Goal: Information Seeking & Learning: Learn about a topic

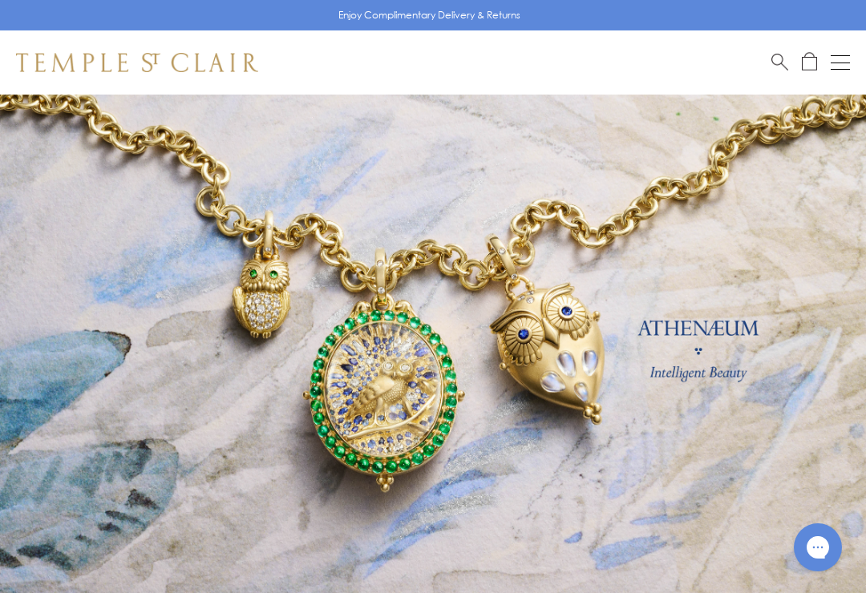
click at [839, 63] on button "Open navigation" at bounding box center [840, 62] width 19 height 19
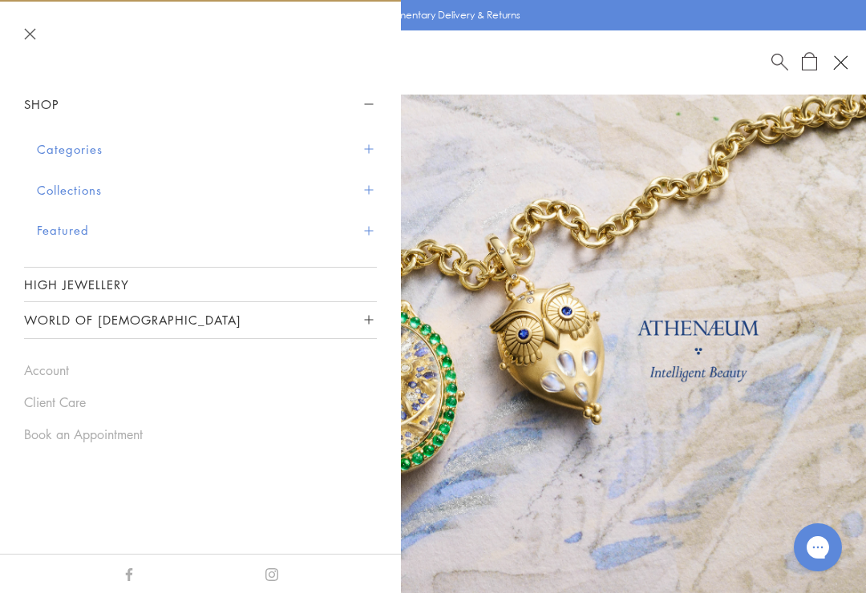
click at [53, 230] on button "Featured" at bounding box center [207, 230] width 340 height 41
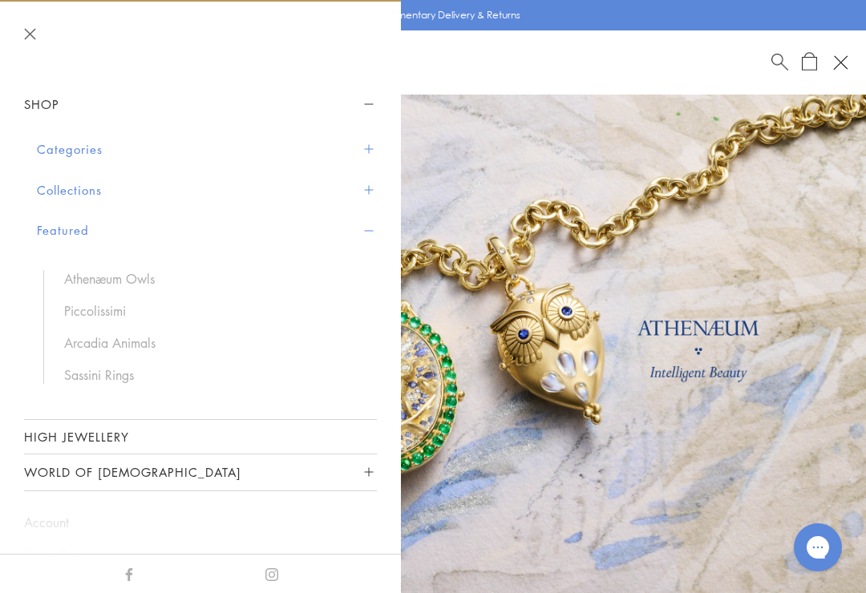
click at [59, 228] on button "Featured" at bounding box center [207, 230] width 340 height 41
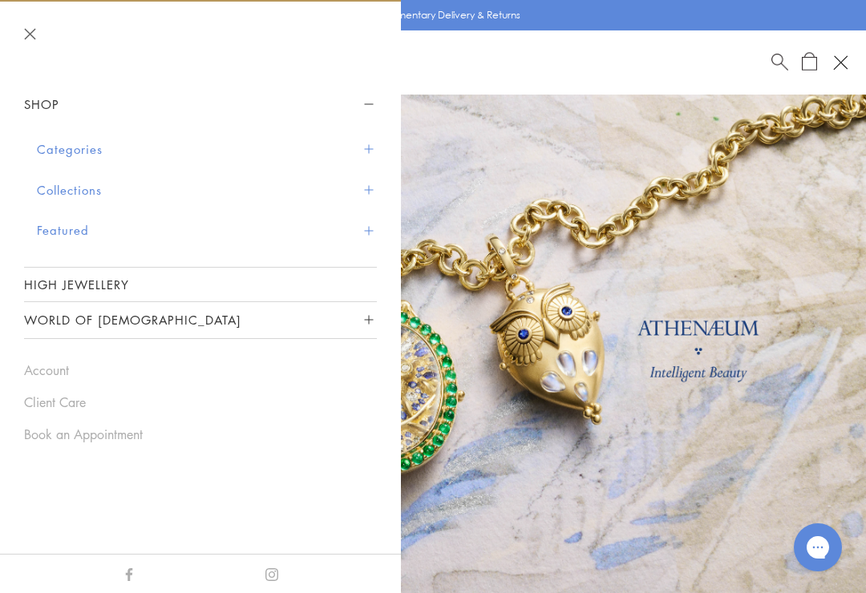
click at [59, 221] on button "Featured" at bounding box center [207, 230] width 340 height 41
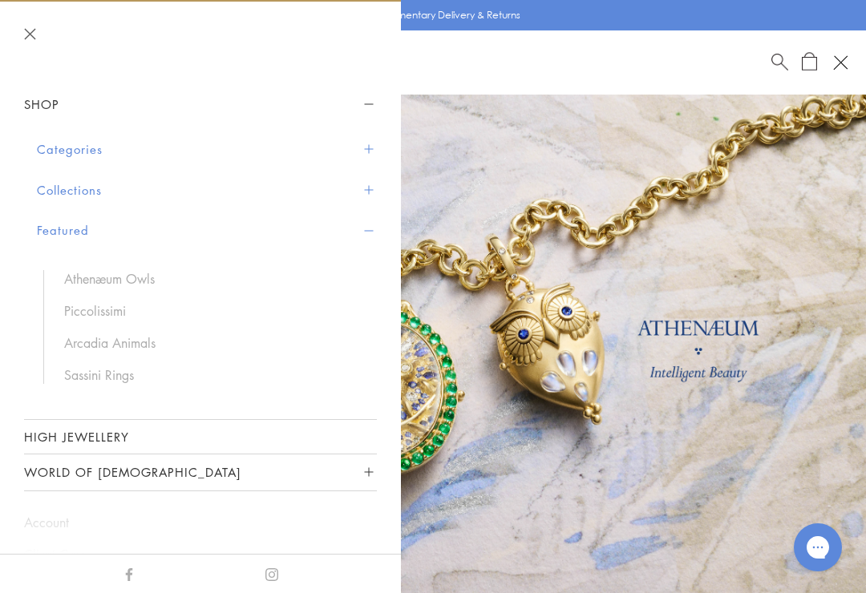
click at [63, 190] on button "Collections" at bounding box center [207, 190] width 340 height 41
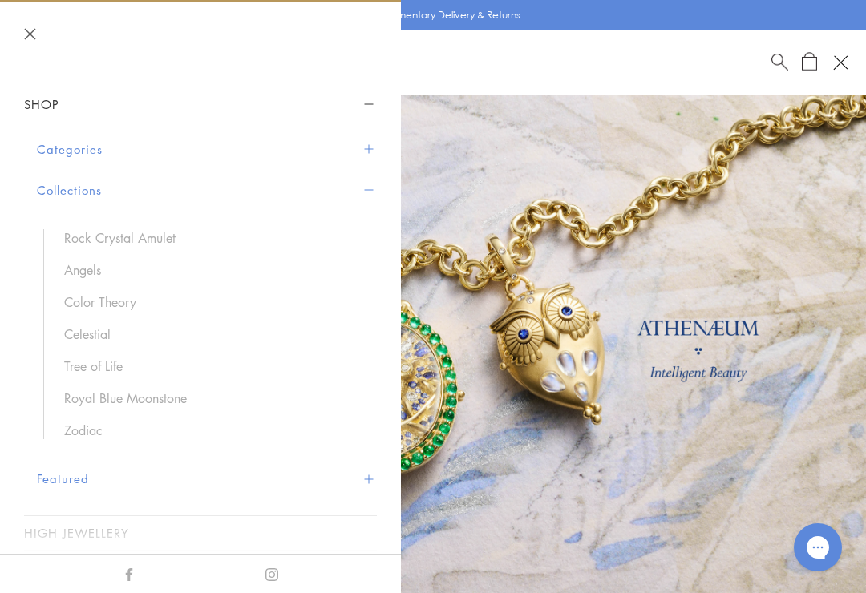
click at [78, 391] on link "Royal Blue Moonstone" at bounding box center [212, 399] width 297 height 18
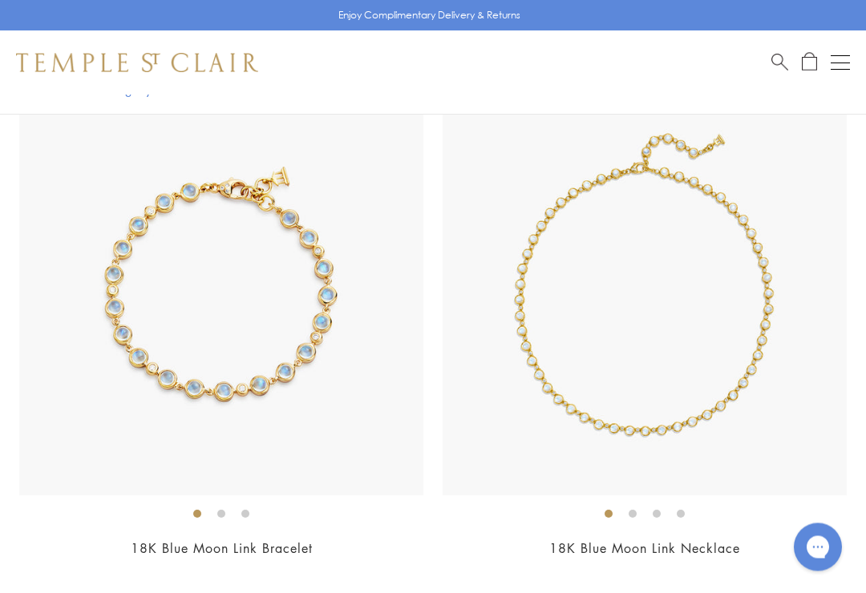
scroll to position [5130, 0]
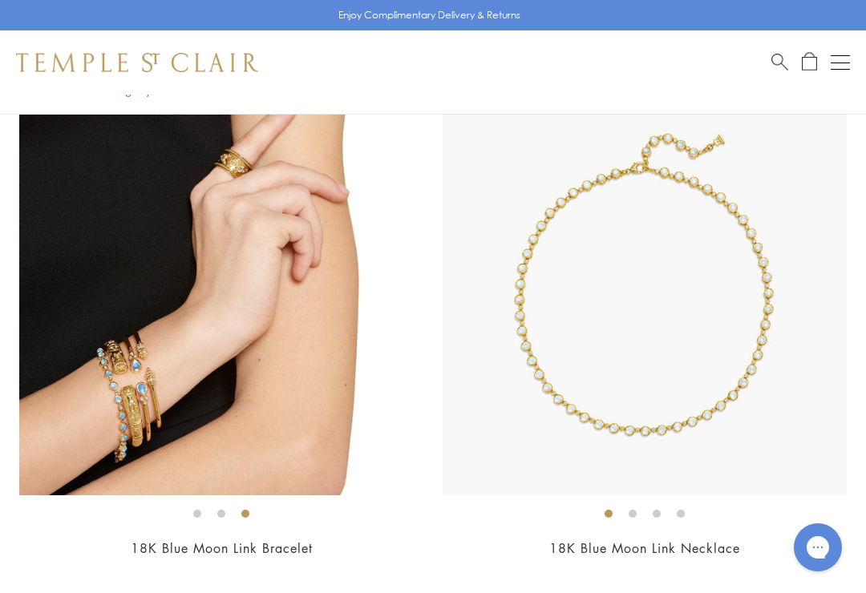
click at [92, 417] on img at bounding box center [221, 293] width 404 height 404
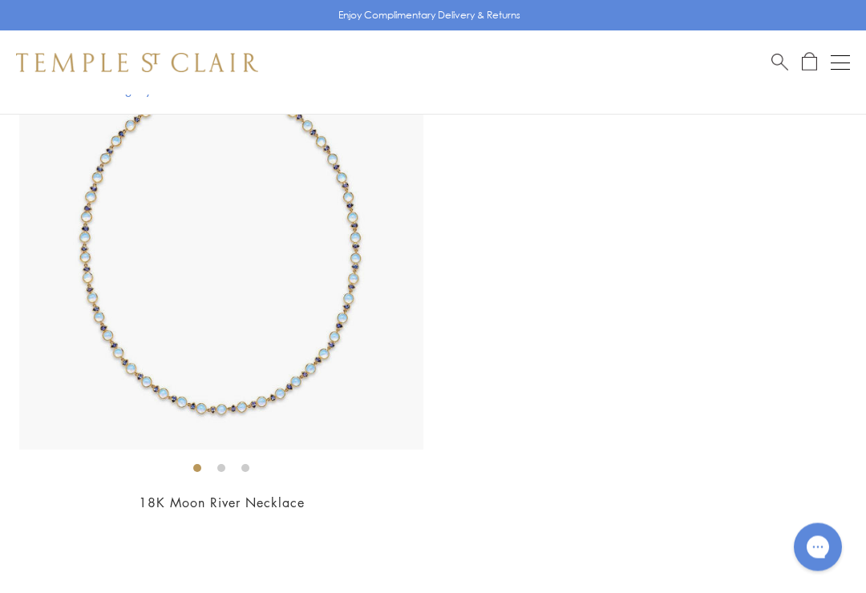
scroll to position [14160, 0]
click at [844, 60] on button "Open navigation" at bounding box center [840, 62] width 19 height 19
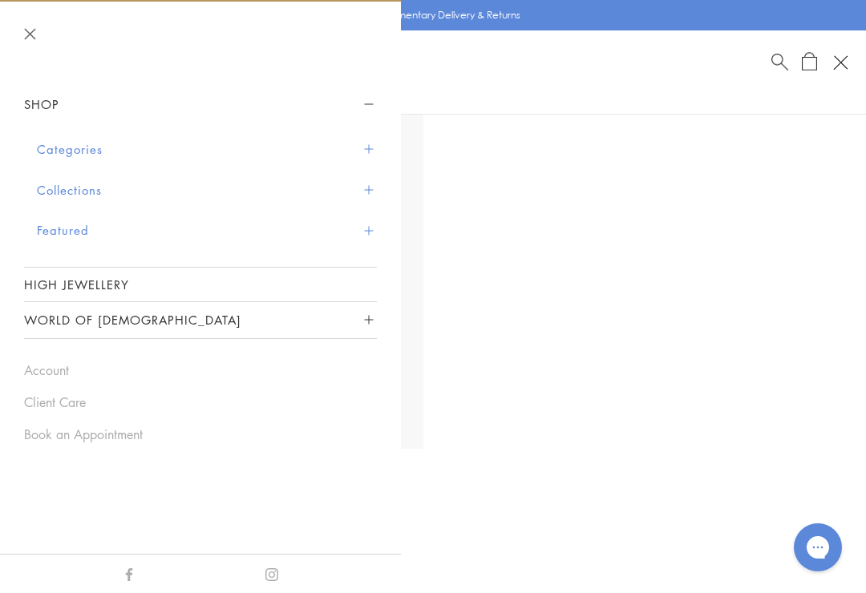
click at [47, 148] on button "Categories" at bounding box center [207, 149] width 340 height 41
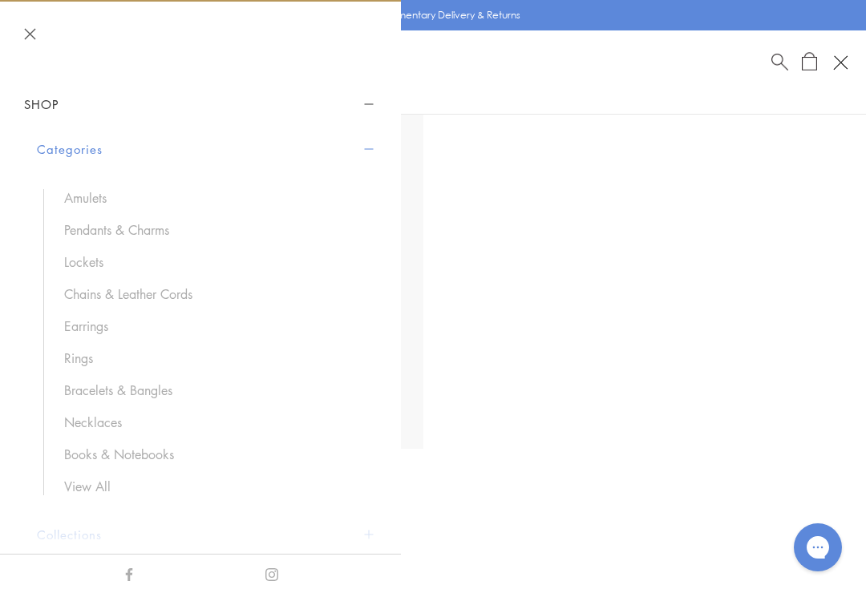
click at [87, 423] on link "Necklaces" at bounding box center [212, 423] width 297 height 18
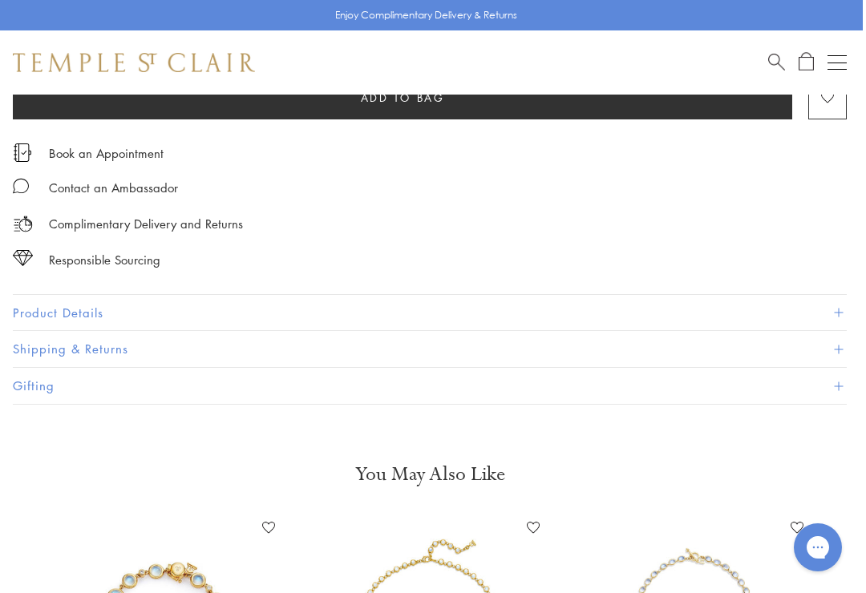
scroll to position [964, 3]
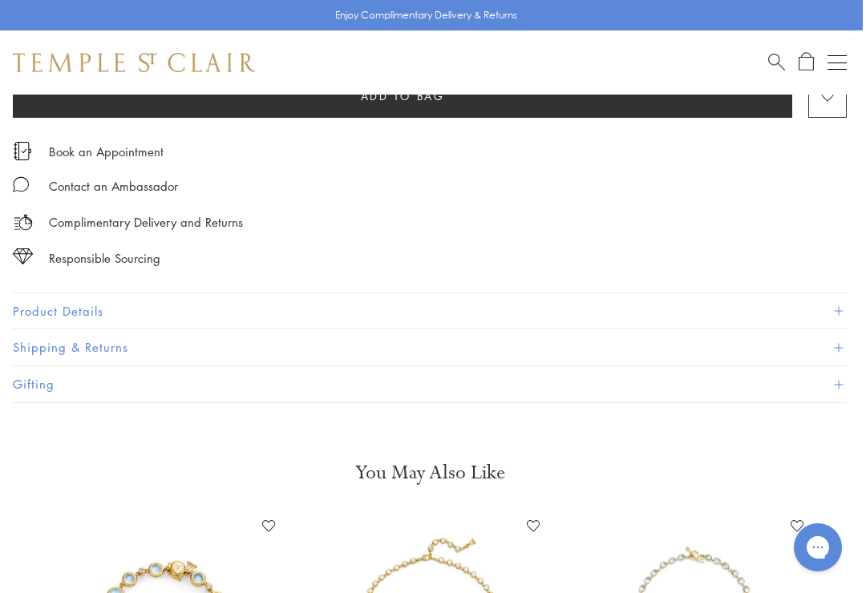
click at [55, 298] on button "Product Details" at bounding box center [430, 312] width 834 height 36
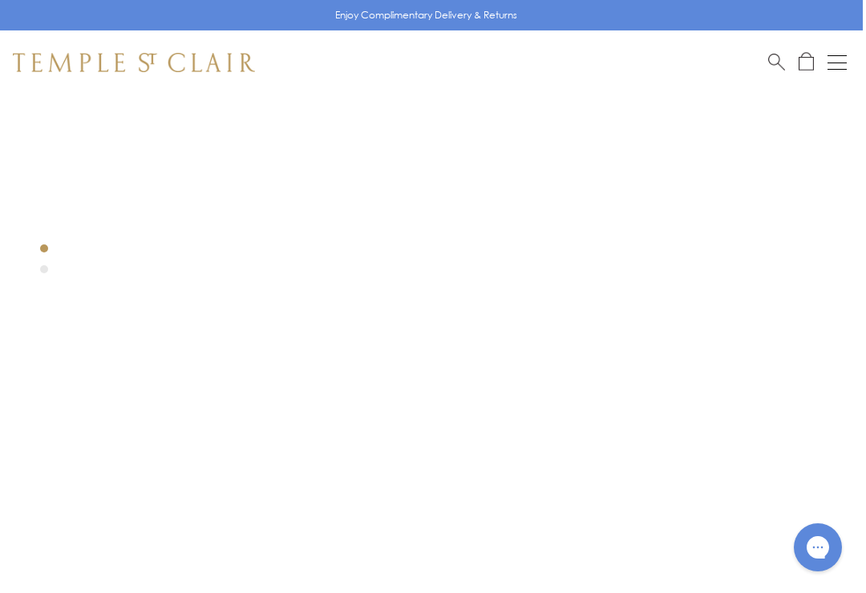
scroll to position [0, 3]
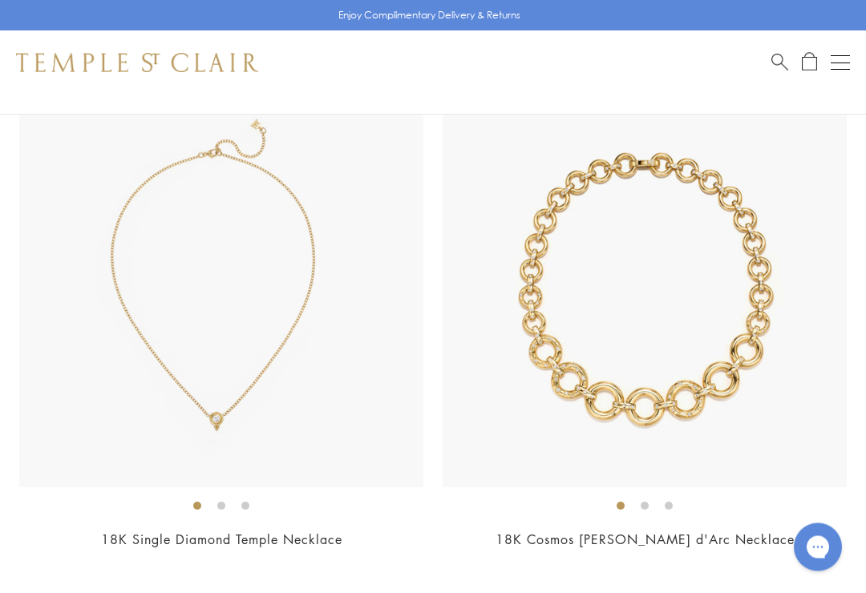
scroll to position [9723, 0]
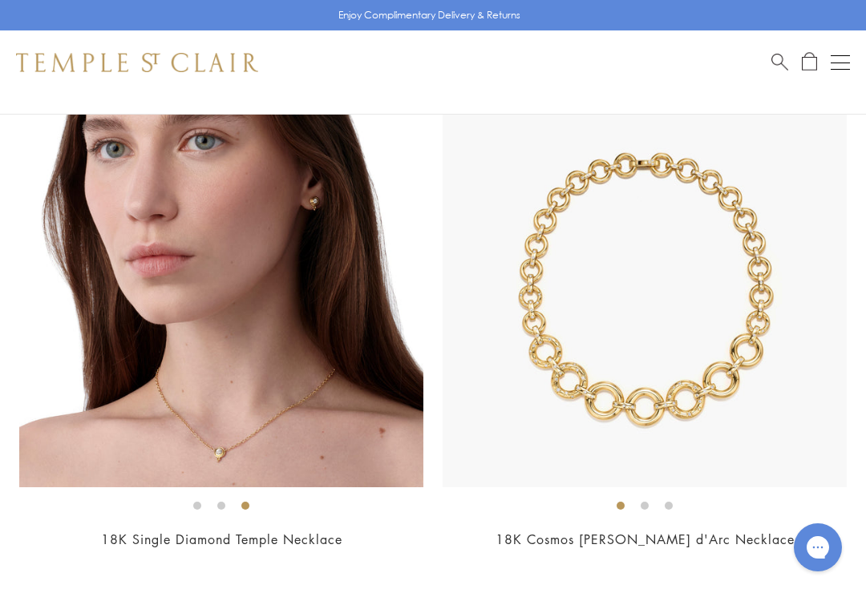
click at [196, 366] on img at bounding box center [221, 285] width 404 height 404
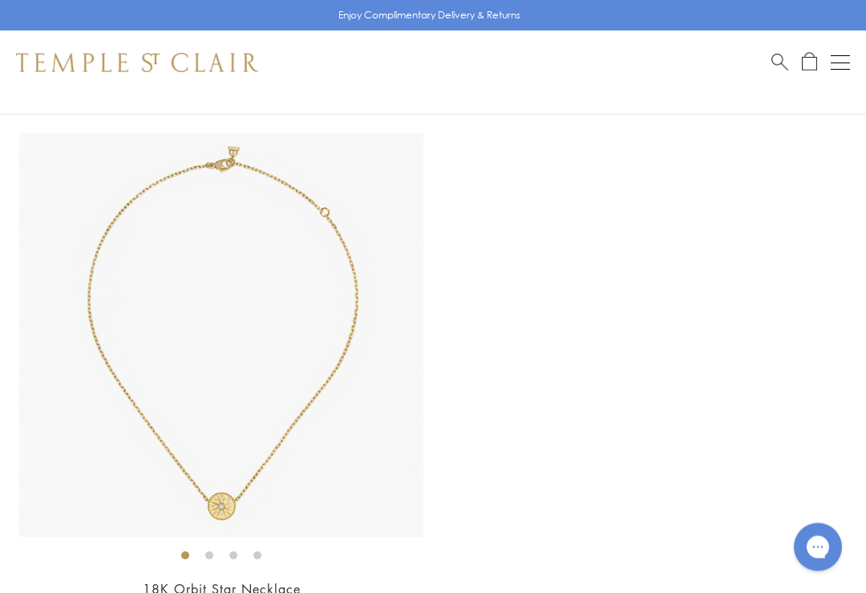
scroll to position [10204, 0]
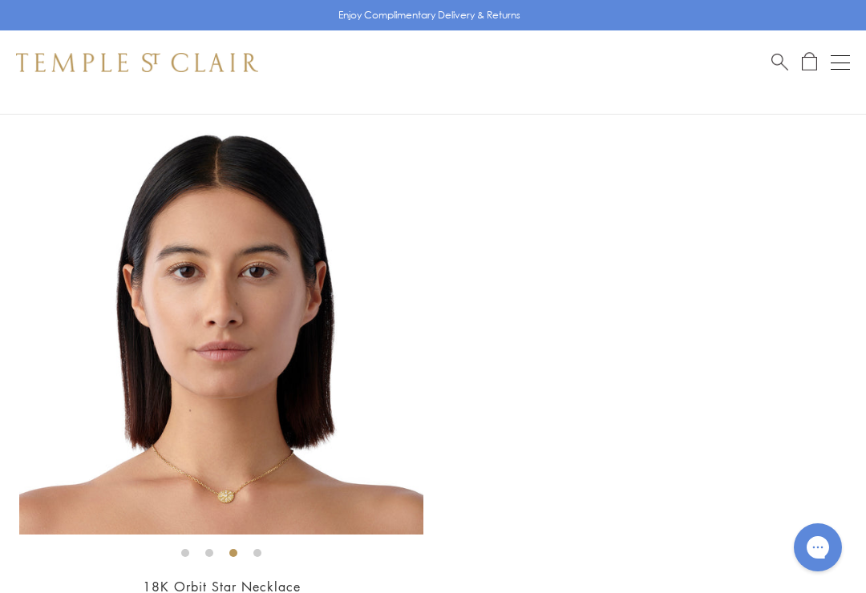
click at [335, 295] on img at bounding box center [221, 333] width 404 height 404
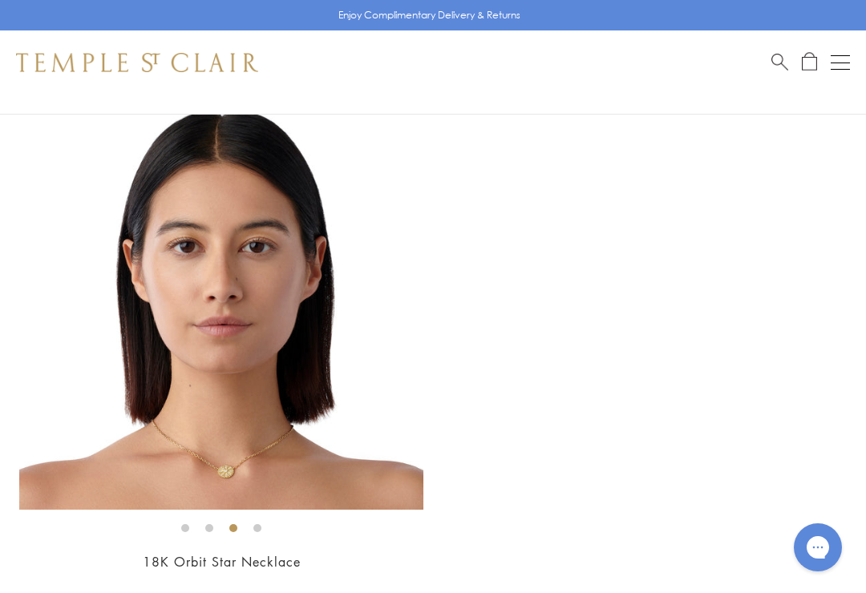
click at [170, 375] on img at bounding box center [221, 308] width 404 height 404
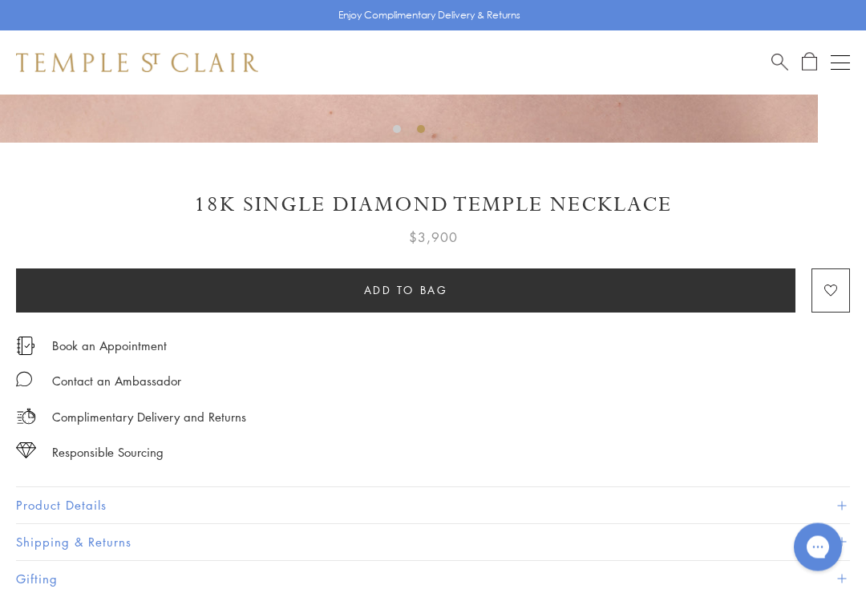
scroll to position [796, 0]
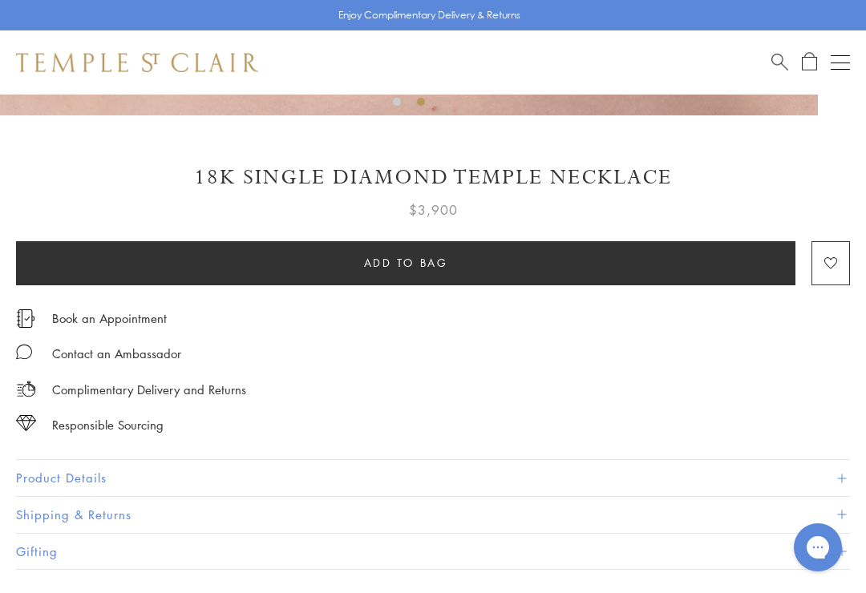
click at [82, 480] on button "Product Details" at bounding box center [433, 478] width 834 height 36
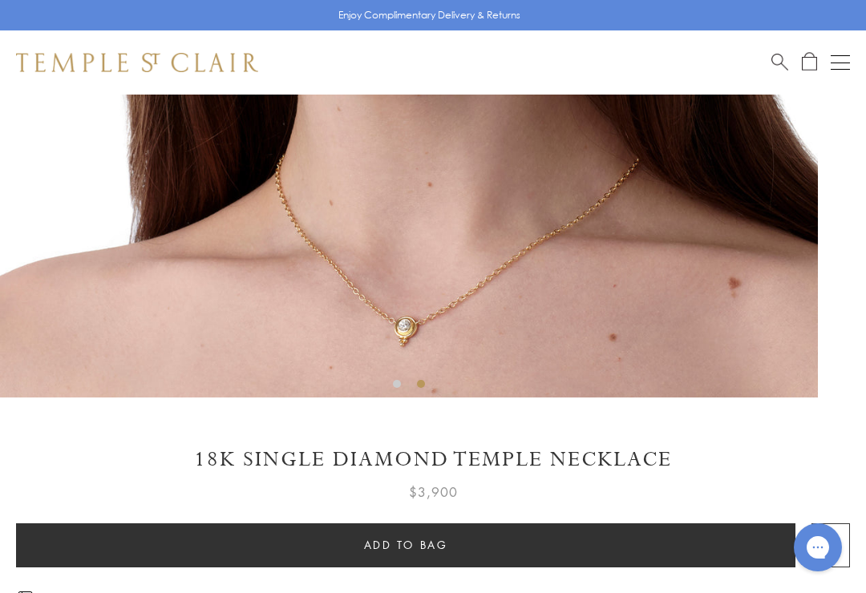
scroll to position [508, 0]
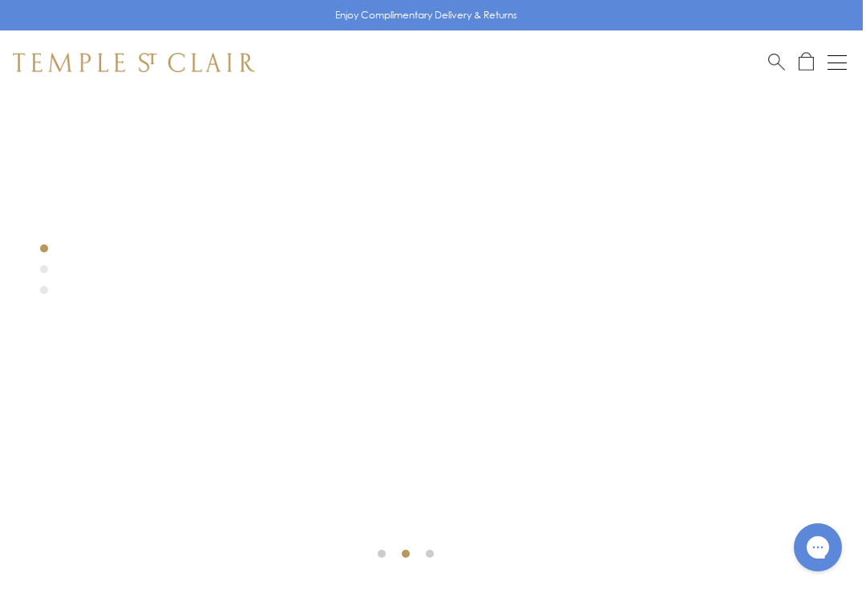
scroll to position [344, 3]
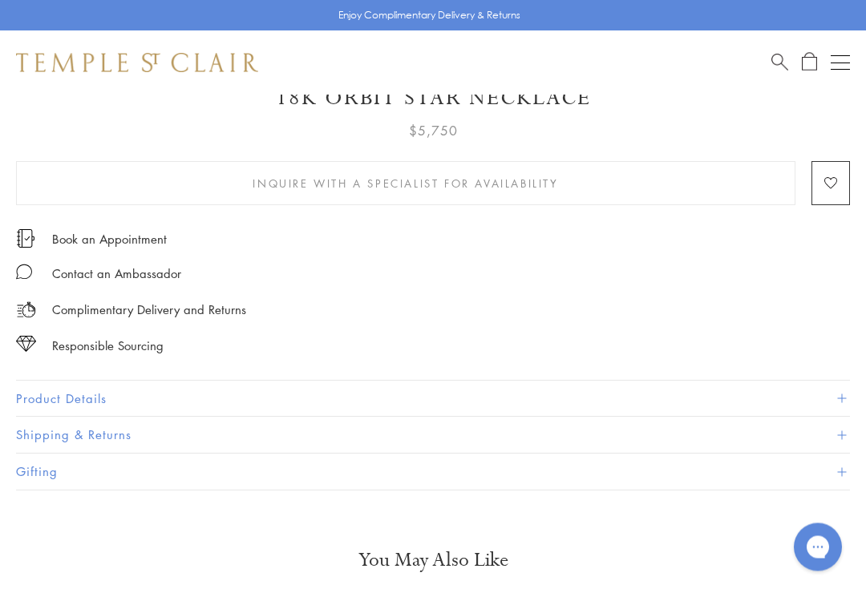
scroll to position [877, 0]
click at [79, 393] on button "Product Details" at bounding box center [433, 399] width 834 height 36
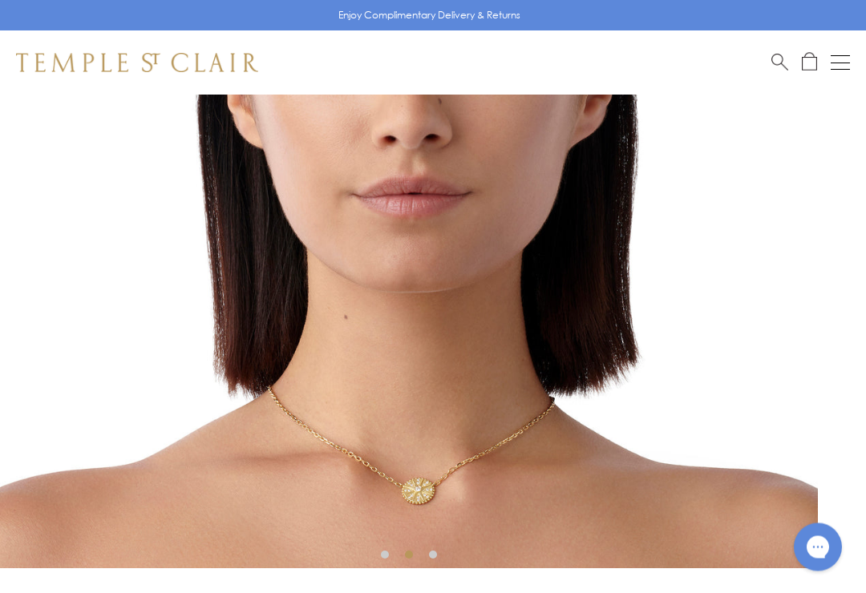
scroll to position [344, 0]
click at [338, 411] on img at bounding box center [409, 160] width 818 height 818
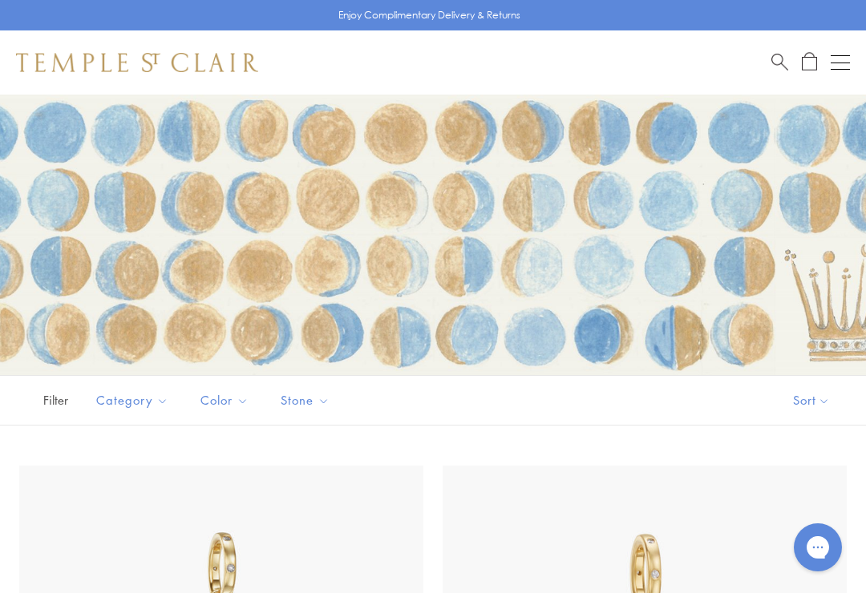
click at [856, 56] on div "Shop Shop Categories Amulets Pendants & Charms Lockets Chains & Leather Cords E…" at bounding box center [433, 62] width 866 height 64
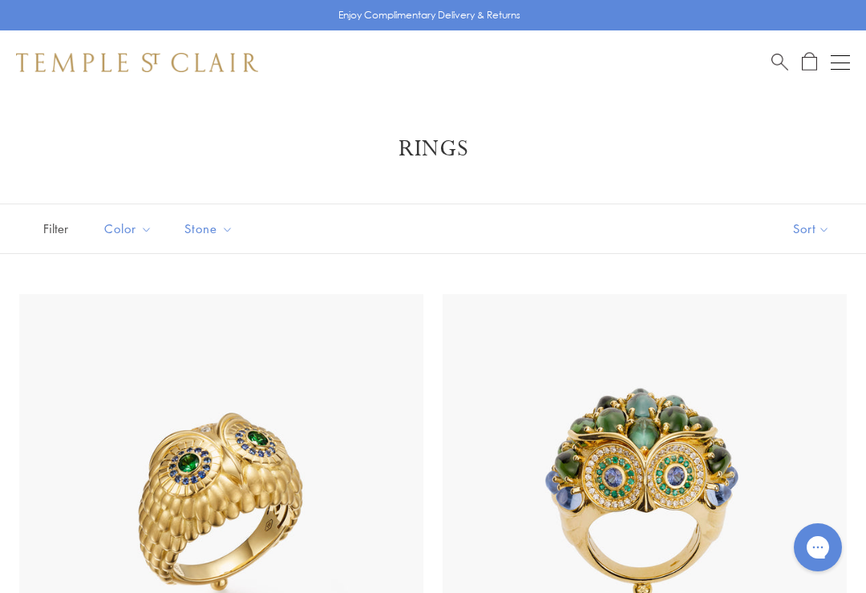
click at [848, 54] on button "Open navigation" at bounding box center [840, 62] width 19 height 19
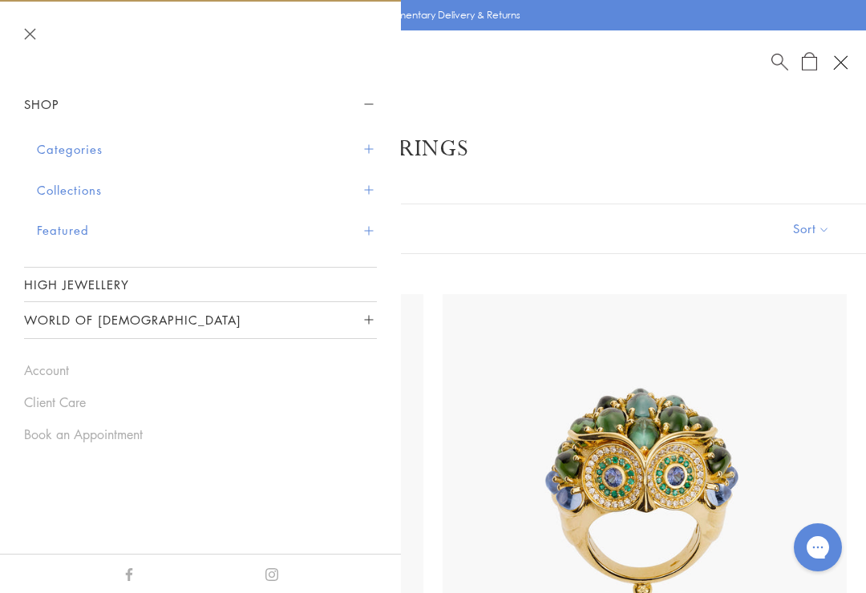
click at [52, 233] on button "Featured" at bounding box center [207, 230] width 340 height 41
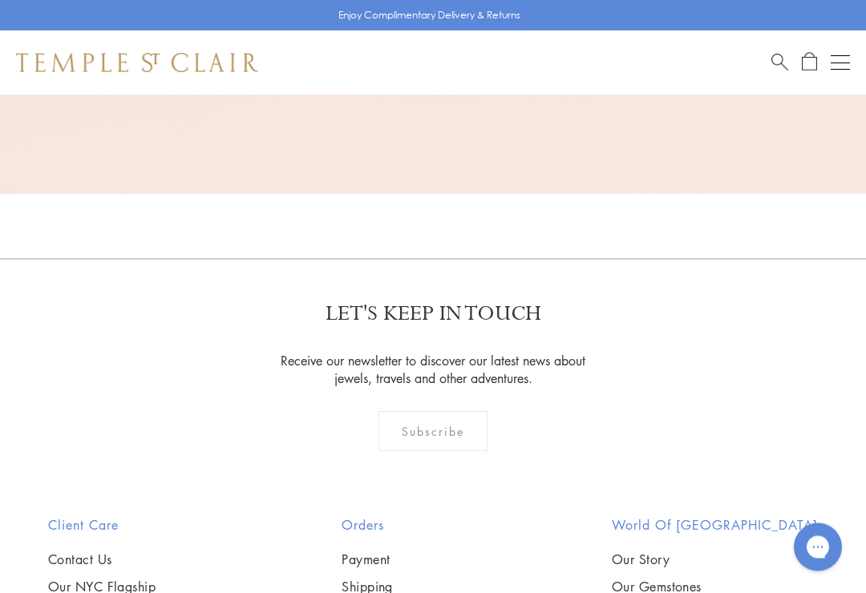
scroll to position [2470, 0]
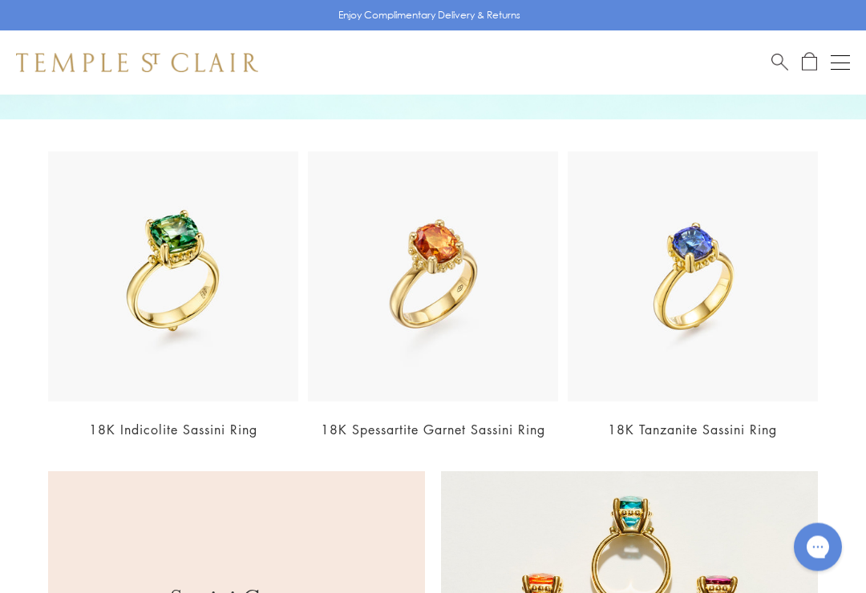
click at [843, 59] on button "Open navigation" at bounding box center [840, 62] width 19 height 19
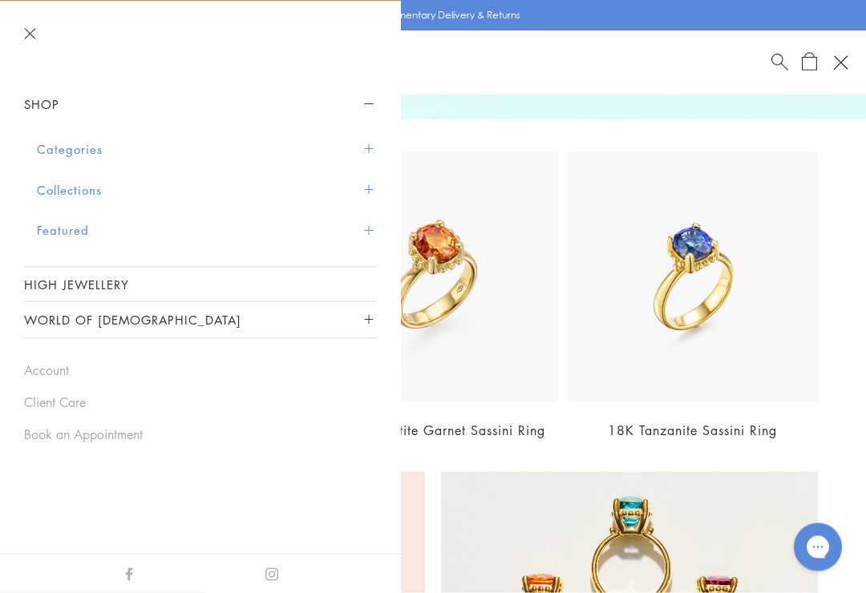
scroll to position [516, 0]
click at [70, 156] on button "Categories" at bounding box center [207, 149] width 340 height 41
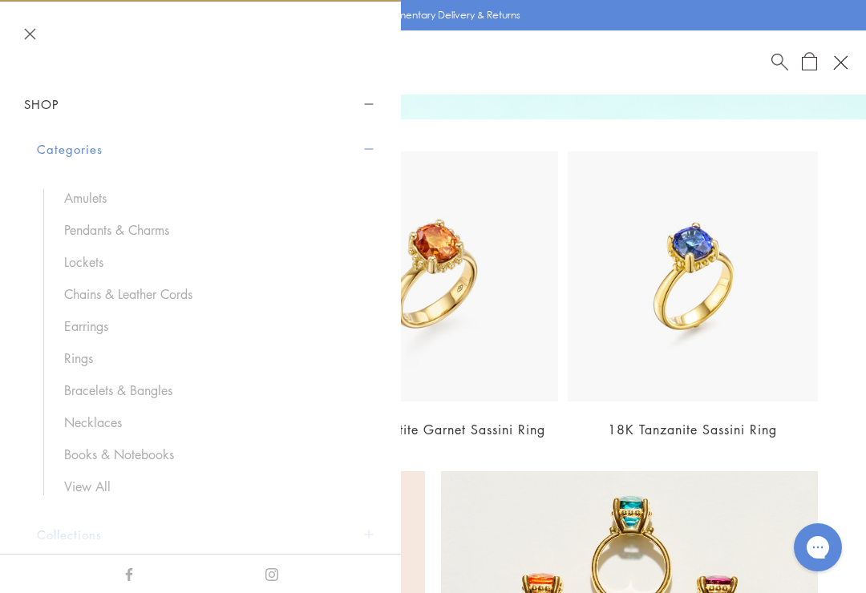
click at [76, 363] on link "Rings" at bounding box center [212, 359] width 297 height 18
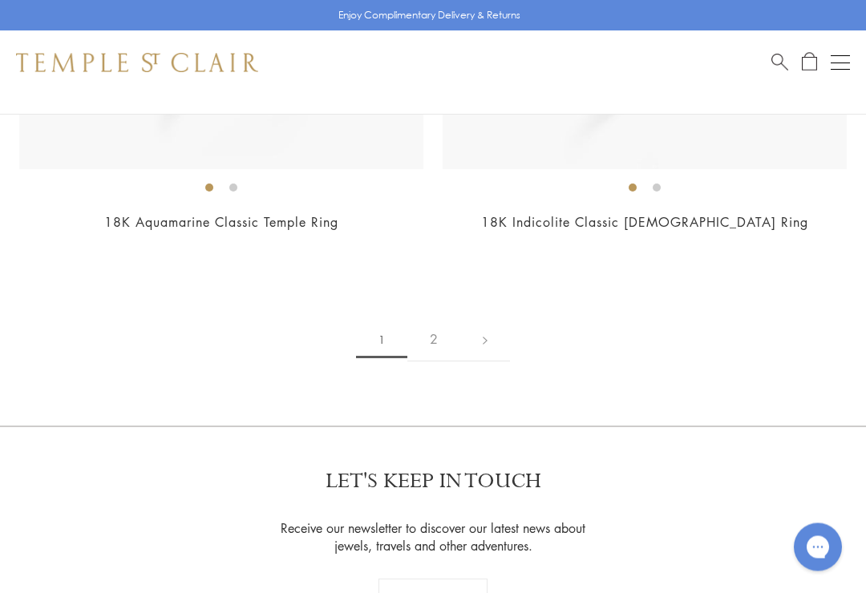
scroll to position [12735, 0]
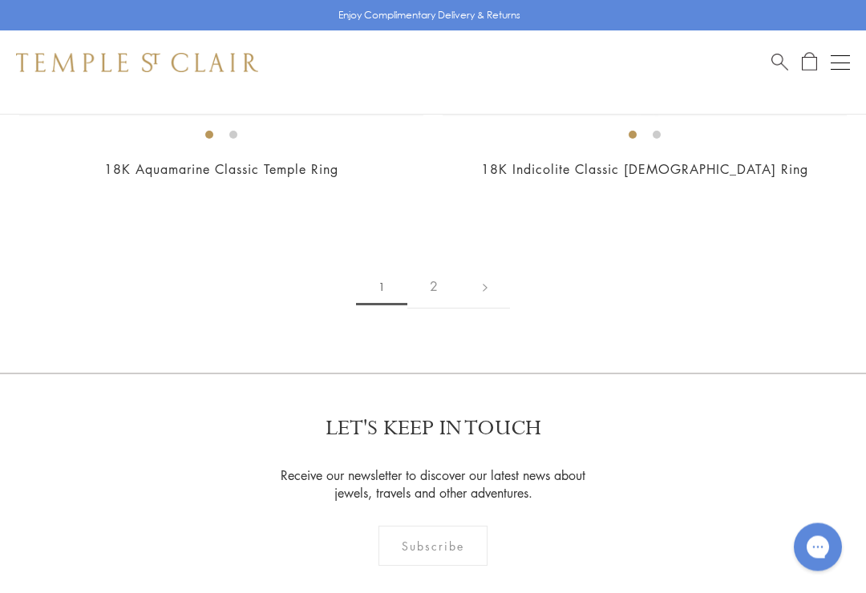
click at [438, 267] on link "2" at bounding box center [433, 287] width 53 height 44
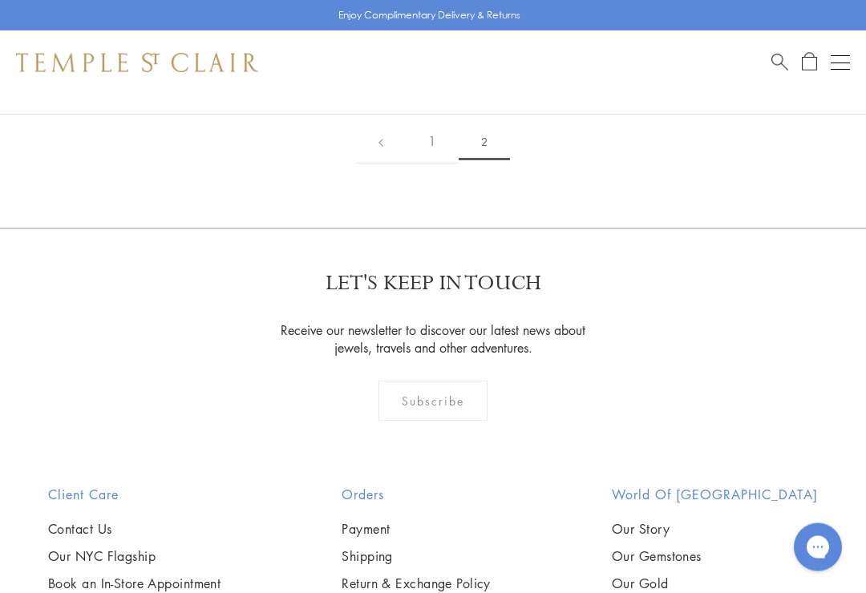
scroll to position [1786, 0]
